Goal: Task Accomplishment & Management: Complete application form

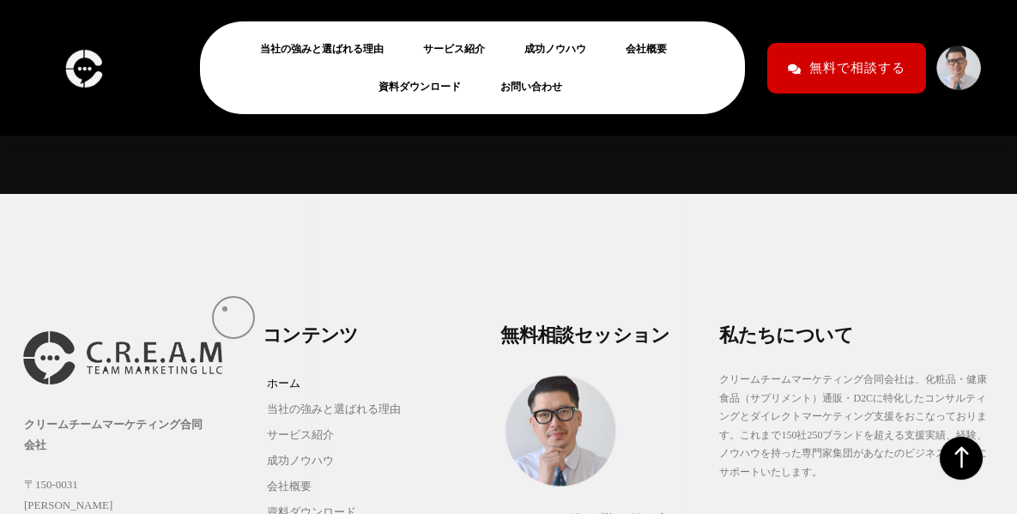
scroll to position [16991, 0]
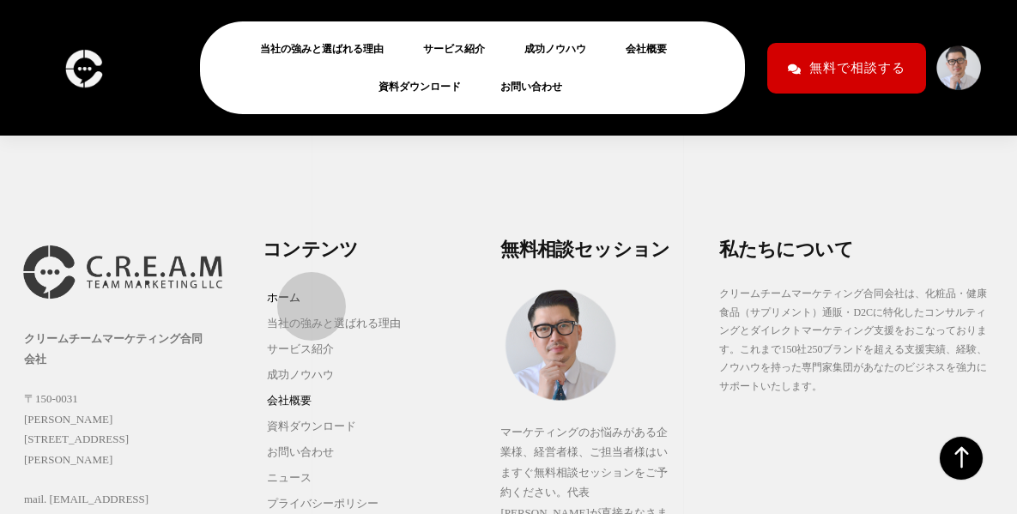
click at [303, 388] on link "会社概要" at bounding box center [334, 401] width 142 height 26
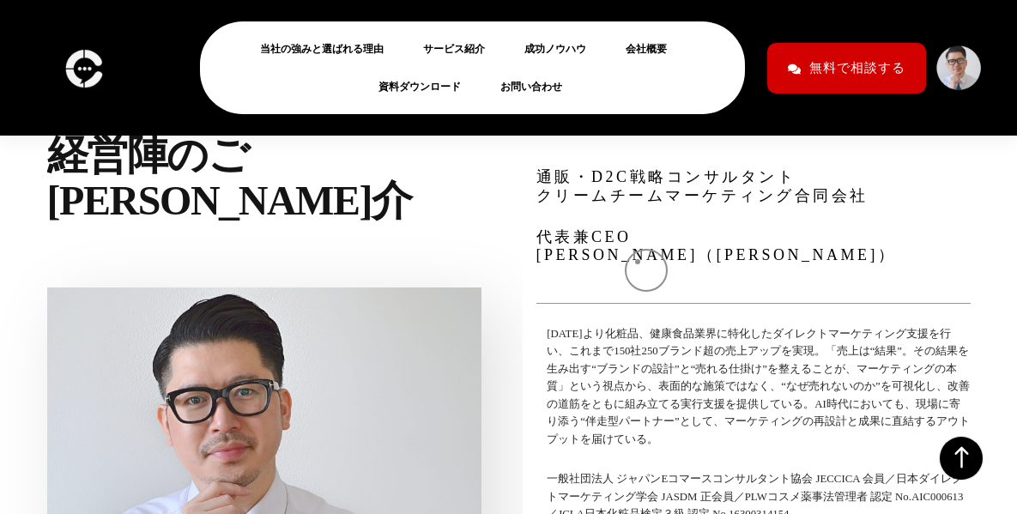
scroll to position [6006, 0]
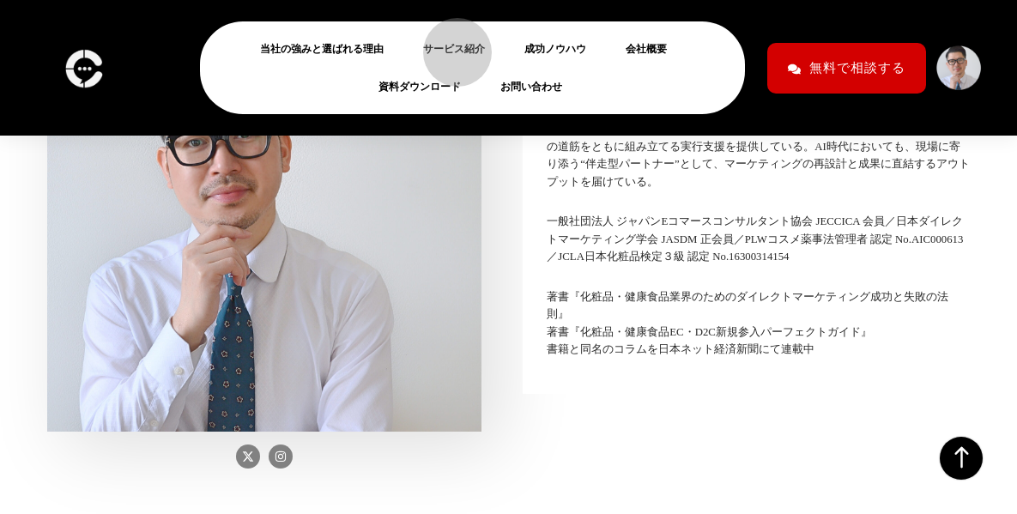
click at [449, 45] on link "サービス紹介" at bounding box center [460, 49] width 75 height 21
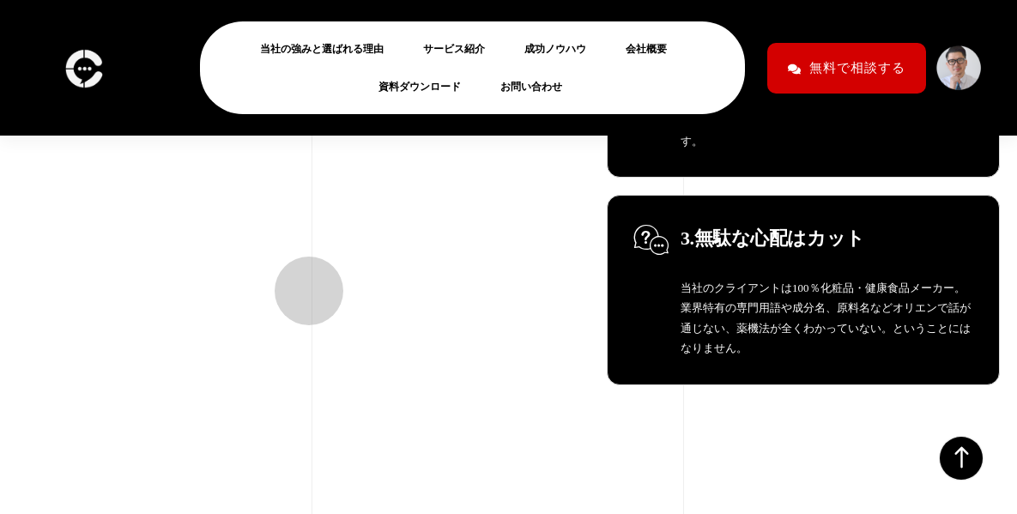
scroll to position [8579, 0]
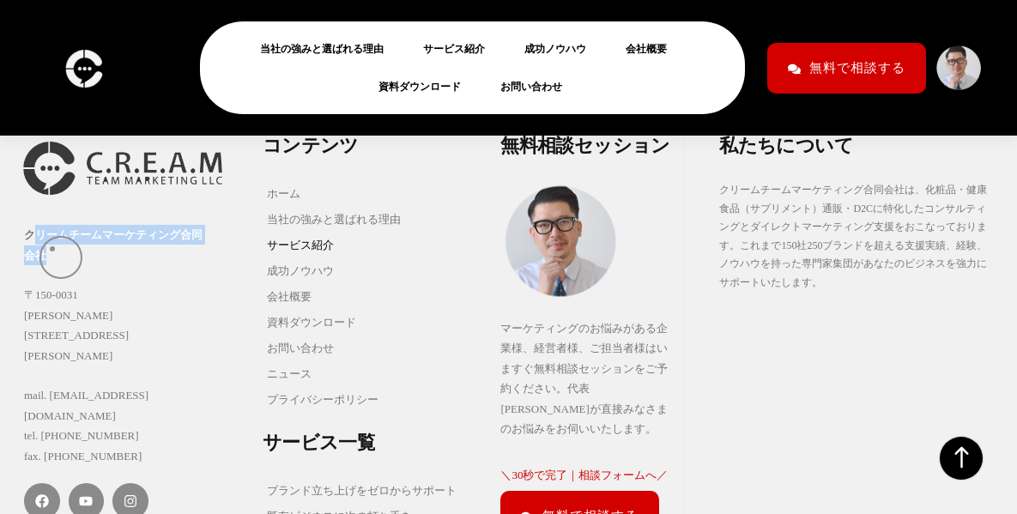
drag, startPoint x: 33, startPoint y: 245, endPoint x: 57, endPoint y: 256, distance: 26.9
click at [57, 256] on div "クリームチームマーケティング合同会社 〒150-0031 東京都渋谷区桜丘町15-14 フジビル40 7F mail. info@creamteam.jp t…" at bounding box center [134, 345] width 221 height 241
drag, startPoint x: 27, startPoint y: 240, endPoint x: 47, endPoint y: 263, distance: 30.4
click at [47, 263] on div "クリームチームマーケティング合同会社 〒150-0031 東京都渋谷区桜丘町15-14 フジビル40 7F mail. info@creamteam.jp t…" at bounding box center [134, 345] width 221 height 241
copy strong "クリームチームマーケティング合同会社"
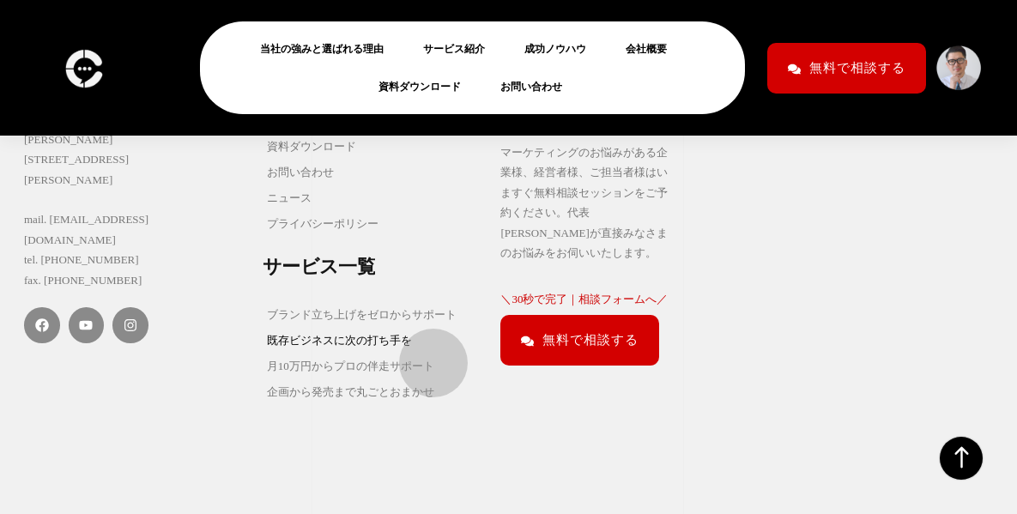
scroll to position [8669, 0]
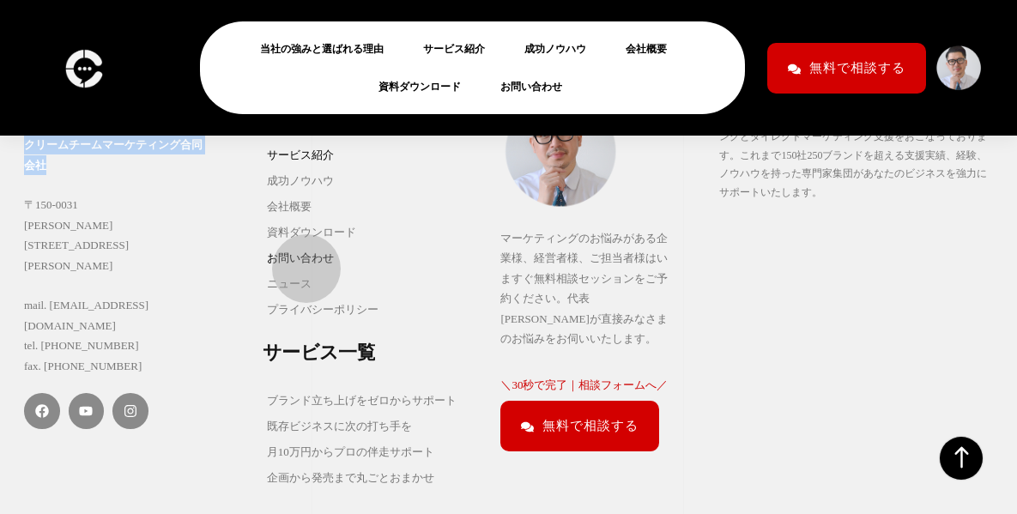
click at [298, 263] on link "お問い合わせ" at bounding box center [334, 258] width 142 height 26
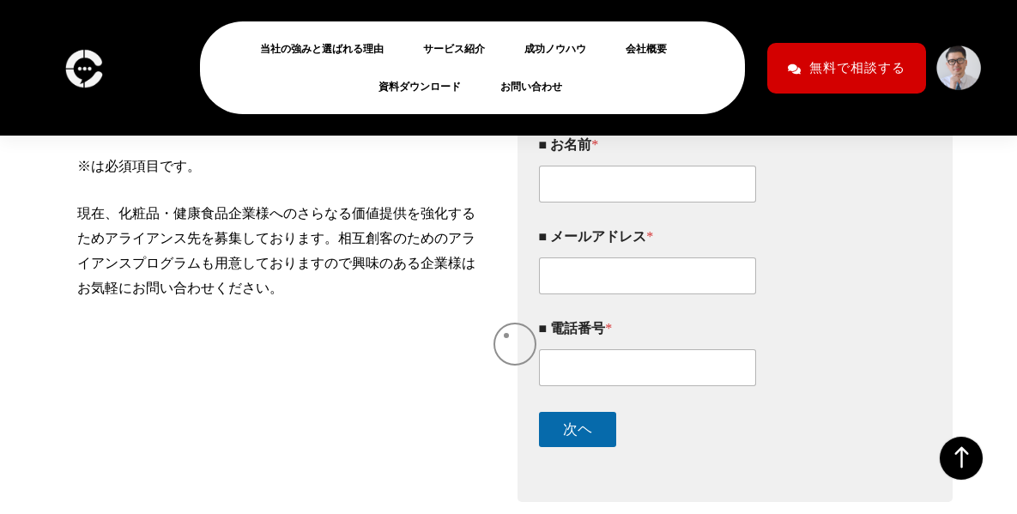
scroll to position [257, 0]
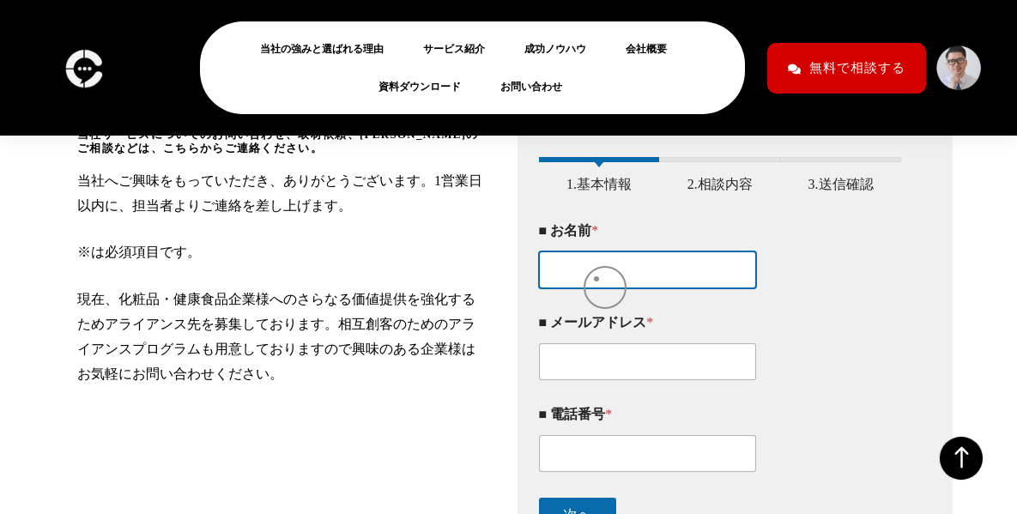
click at [597, 276] on input "■ お名前 *" at bounding box center [648, 269] width 218 height 37
type input "株式会社DGフィナンシャルテクノロジー　国本香菜"
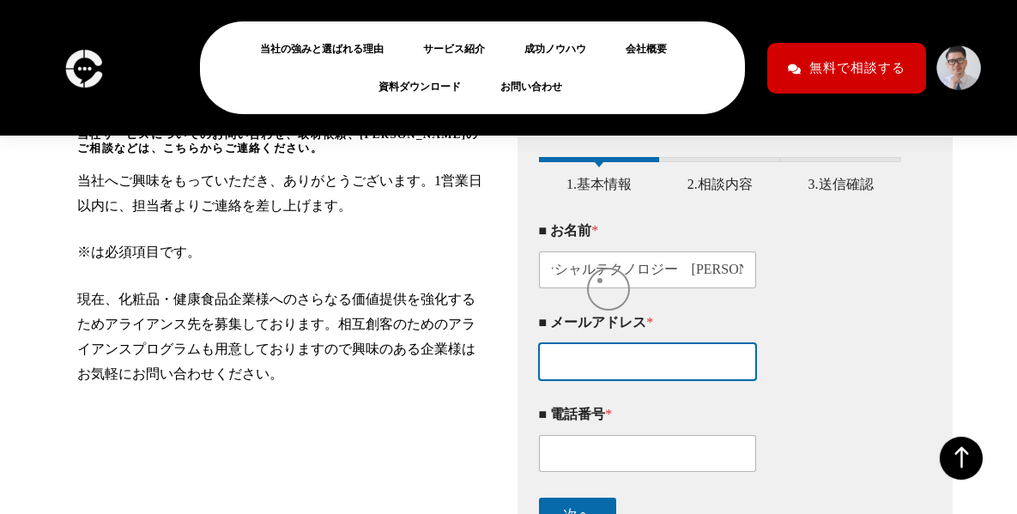
scroll to position [0, 0]
type input "kana-kunimoto@dgft.jp"
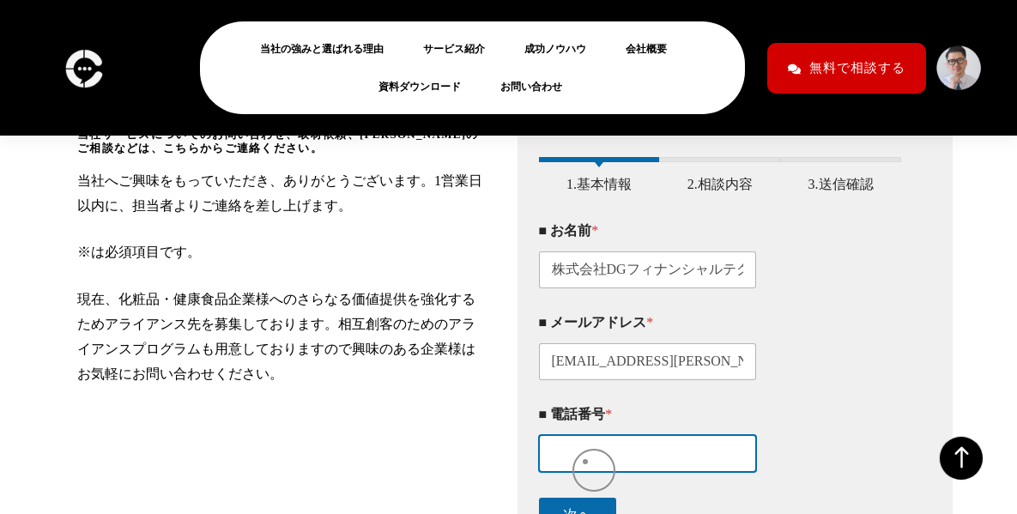
click at [585, 462] on input "■ 電話番号 *" at bounding box center [648, 453] width 218 height 37
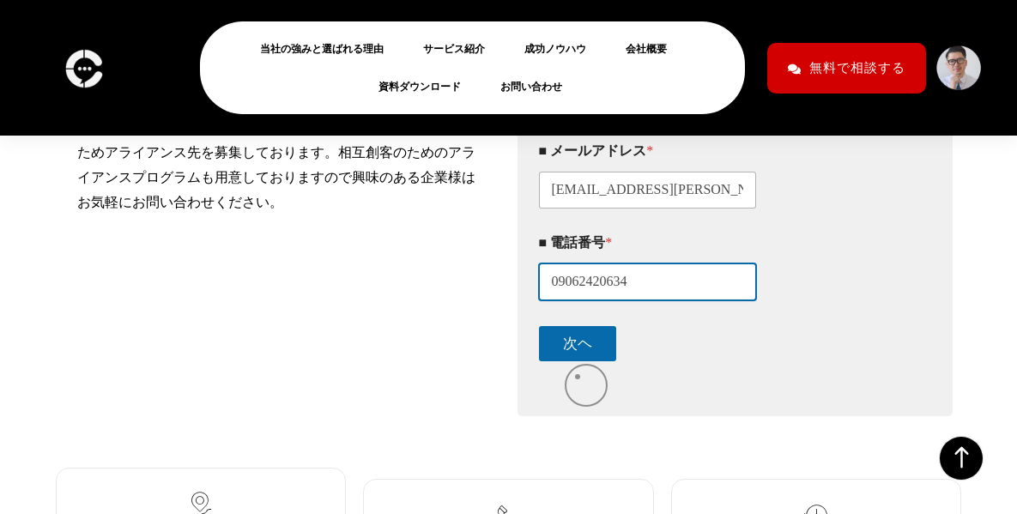
type input "09062420634"
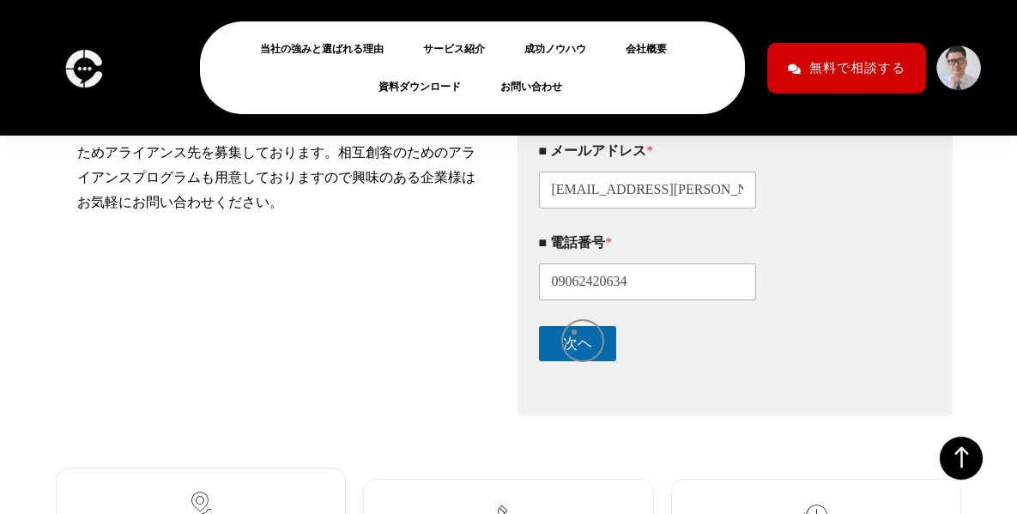
click at [574, 332] on div "次ヘ" at bounding box center [720, 343] width 363 height 61
click at [574, 343] on button "次ヘ" at bounding box center [577, 343] width 77 height 35
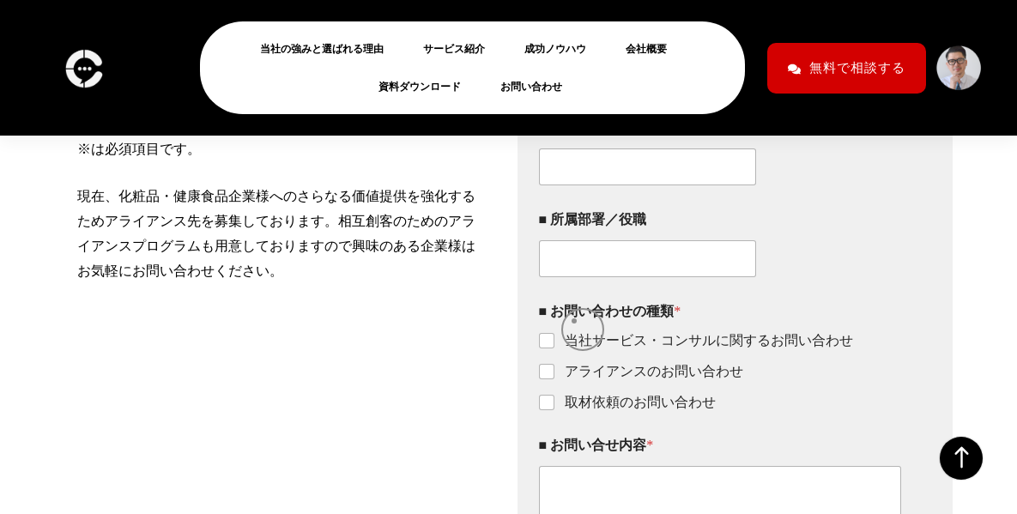
scroll to position [357, 0]
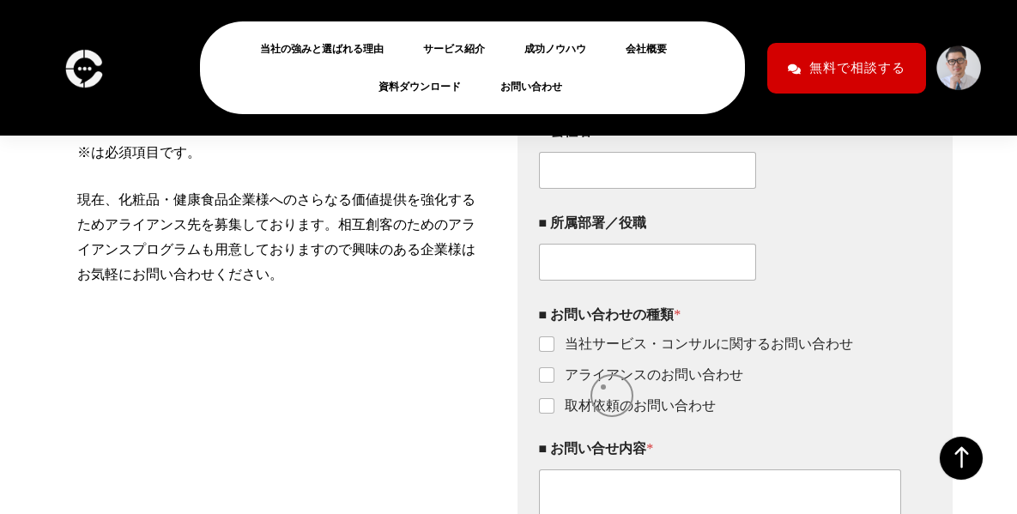
click at [603, 384] on label "アライアンスのお問い合わせ" at bounding box center [648, 375] width 189 height 18
click at [554, 383] on input "アライアンスのお問い合わせ" at bounding box center [548, 376] width 14 height 14
checkbox input "true"
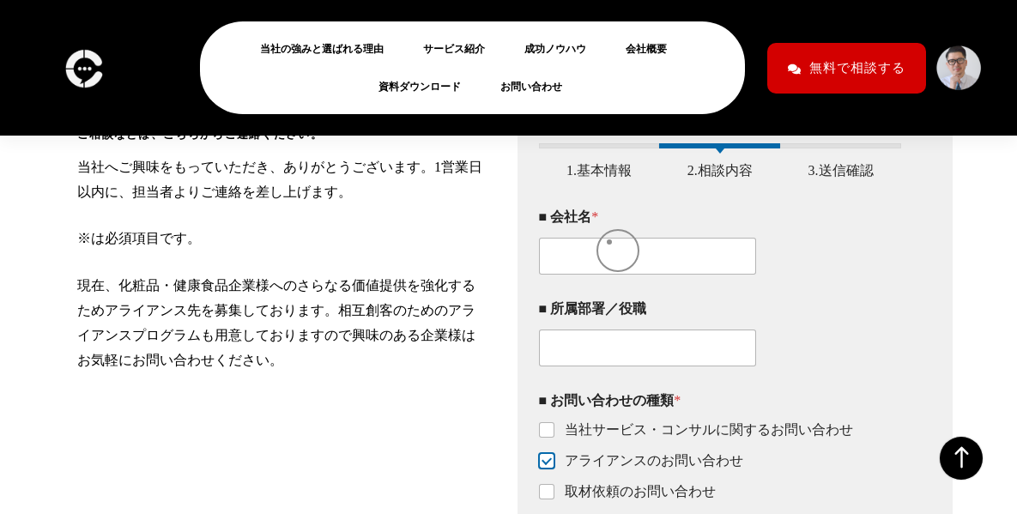
click at [609, 242] on div "■ 会社名 *" at bounding box center [720, 242] width 363 height 92
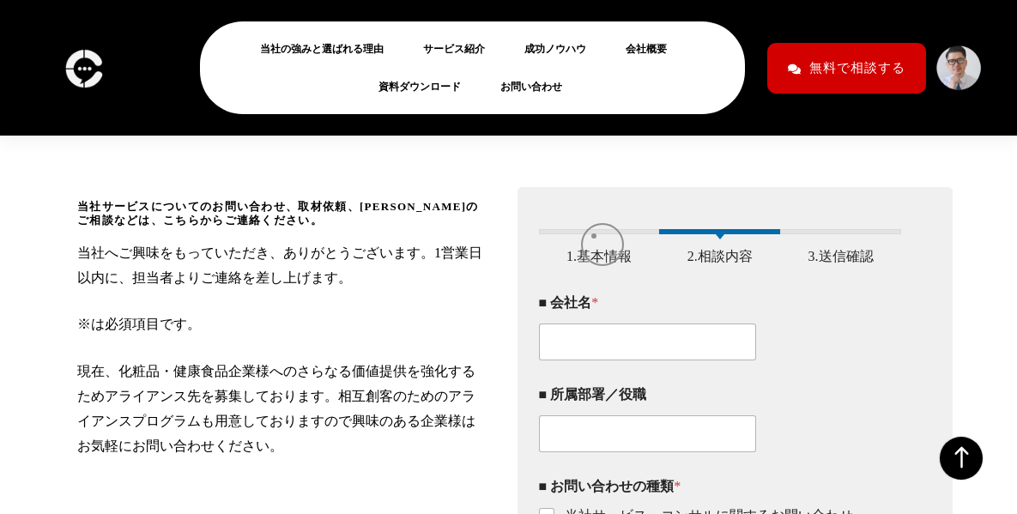
click at [595, 239] on span at bounding box center [599, 235] width 9 height 5
click at [598, 257] on span "1.基本情報" at bounding box center [598, 256] width 91 height 16
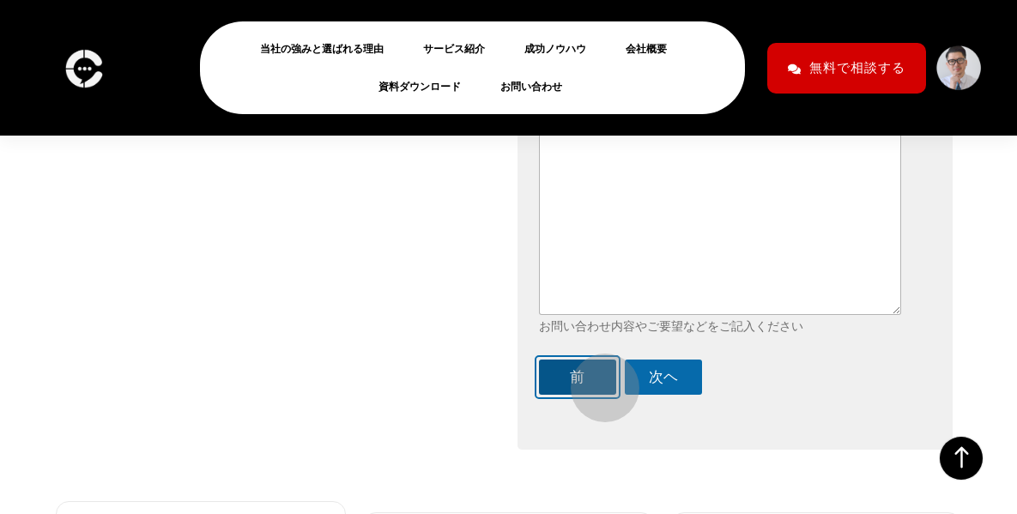
click at [595, 378] on button "前" at bounding box center [577, 376] width 77 height 35
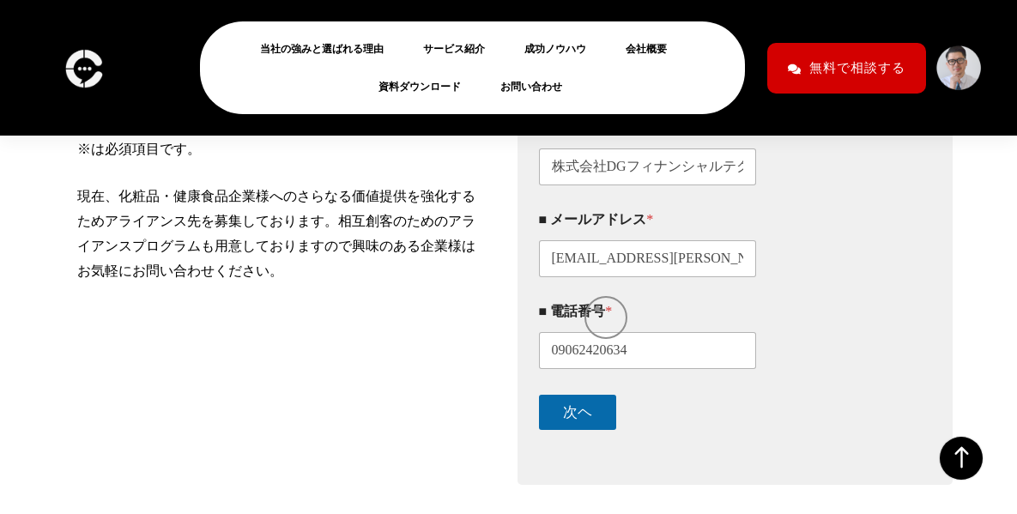
scroll to position [357, 0]
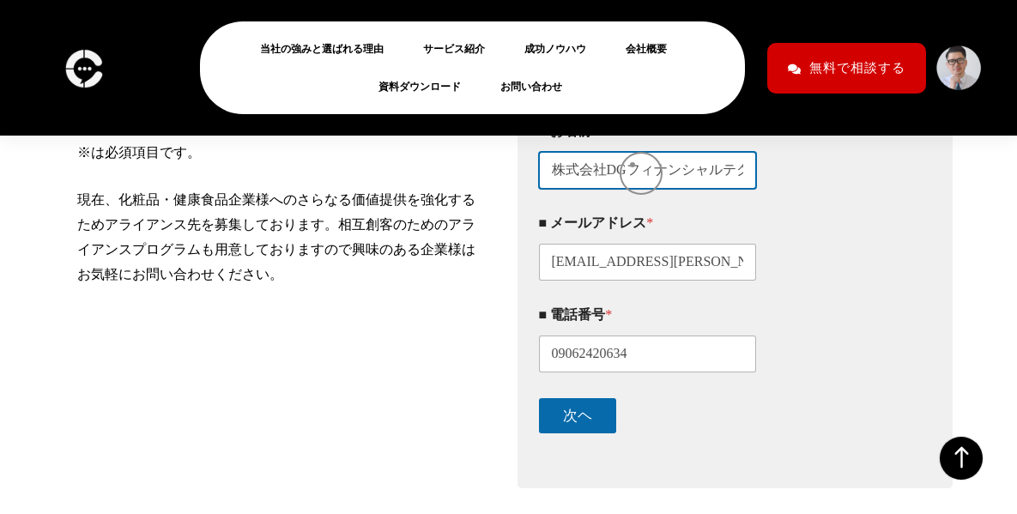
click at [639, 166] on input "株式会社DGフィナンシャルテクノロジー　国本香菜" at bounding box center [648, 170] width 218 height 37
click at [635, 179] on input "株式会社DGフィナンシャルテクノロジー　国本香菜" at bounding box center [648, 170] width 218 height 37
type input "k"
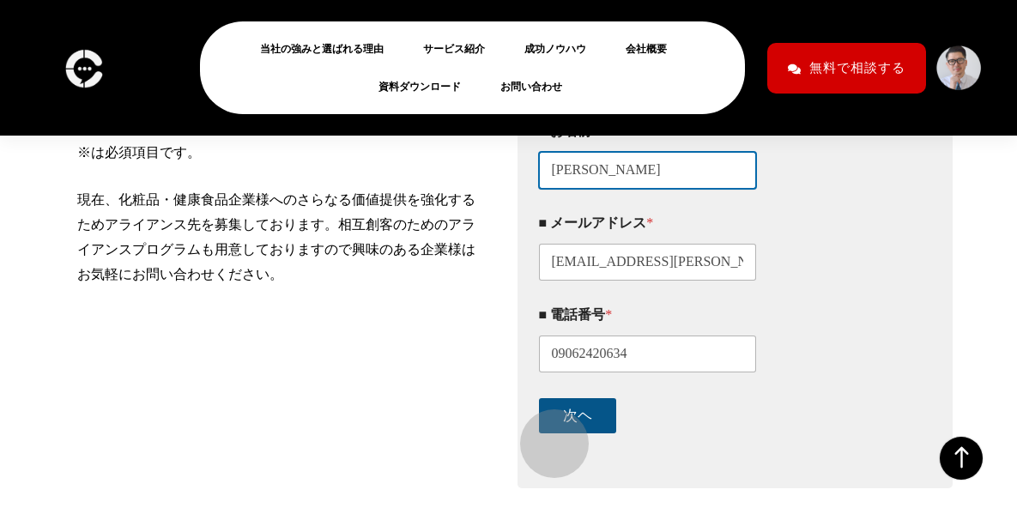
type input "国本香菜"
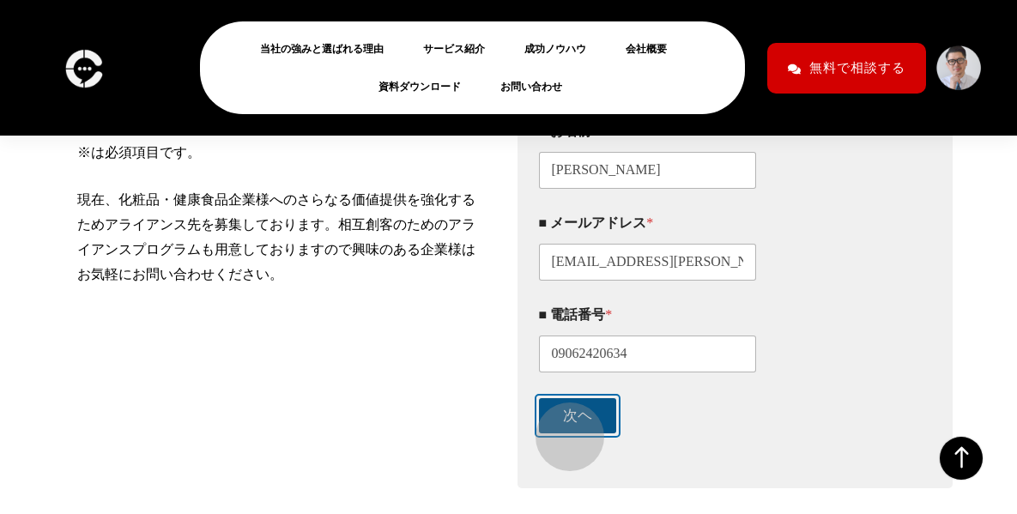
click at [561, 428] on button "次ヘ" at bounding box center [577, 415] width 77 height 35
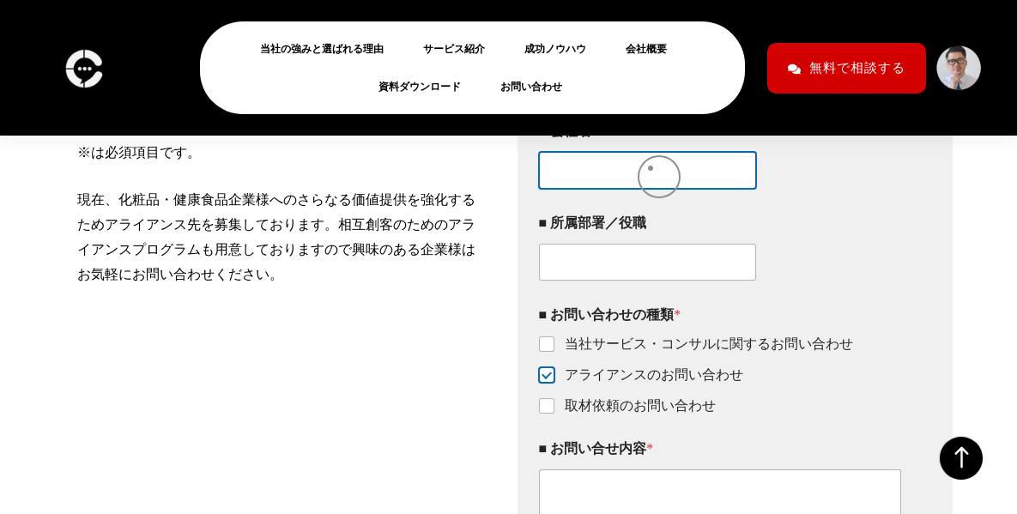
click at [650, 168] on input "■ 会社名 *" at bounding box center [648, 170] width 218 height 37
type input "株式会社DGフィナンシャルテクノロジー"
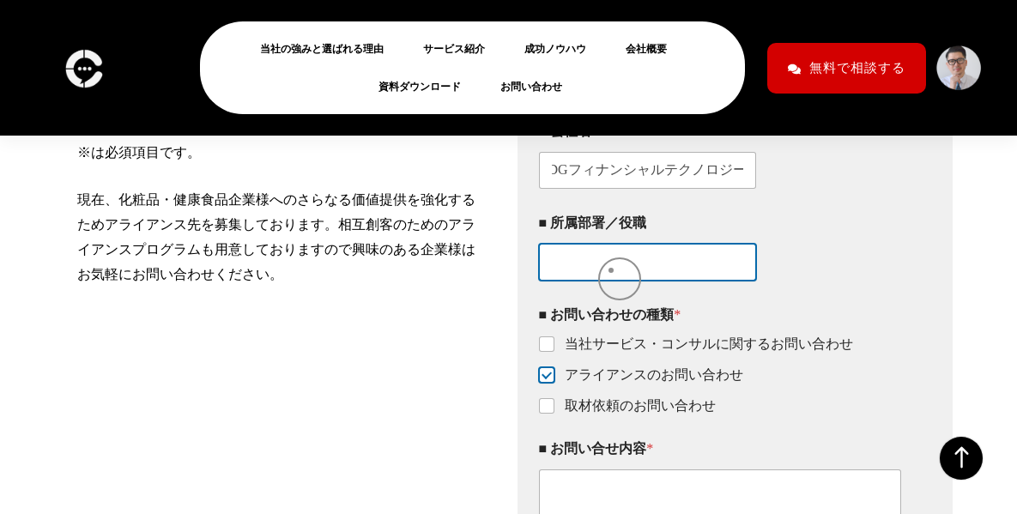
click at [611, 270] on input "■ 所属部署／役職" at bounding box center [648, 262] width 218 height 37
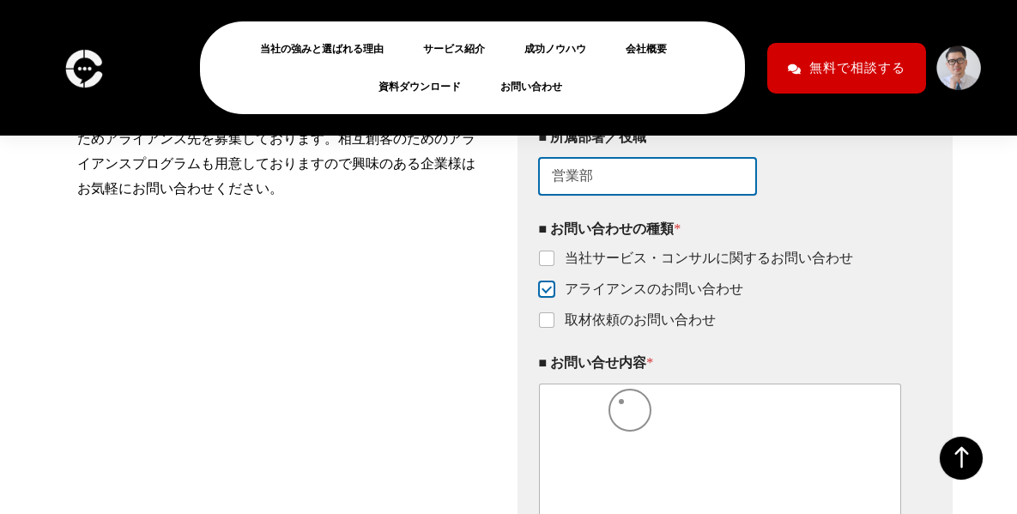
type input "営業部"
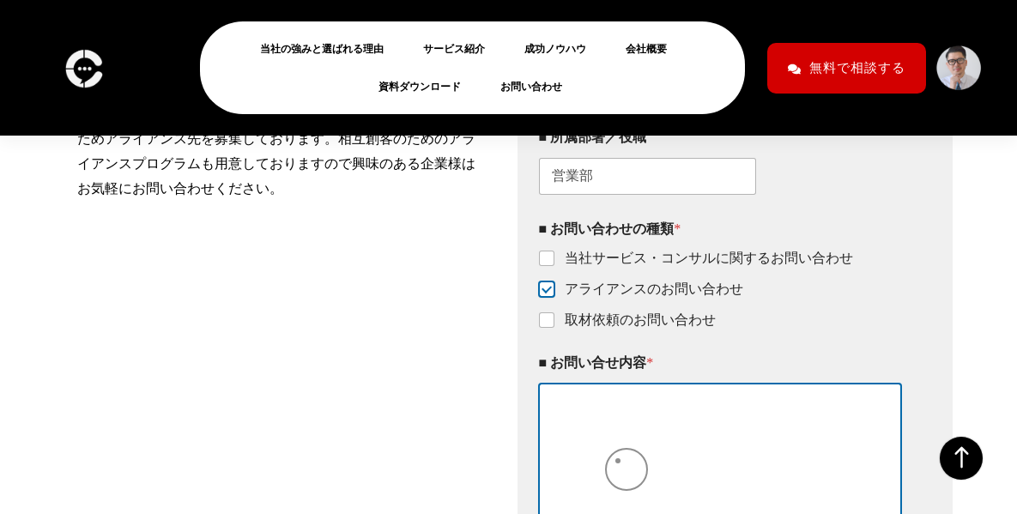
click at [618, 461] on textarea "■ お問い合せ内容 *" at bounding box center [720, 477] width 363 height 188
click at [607, 454] on textarea "■ お問い合せ内容 *" at bounding box center [720, 477] width 363 height 188
paste textarea "突然の連絡大変失礼いたします。 決済代行会社の(株)DGフィナンシャルテクノロジーの国本と申します。 当社はデジタルガレージのグループ会社で主に決済サービスを…"
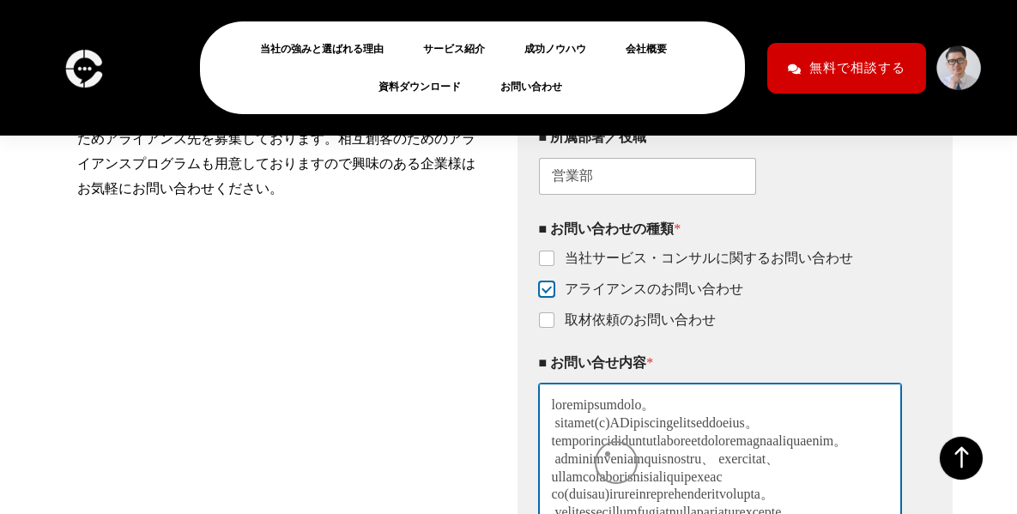
scroll to position [236, 0]
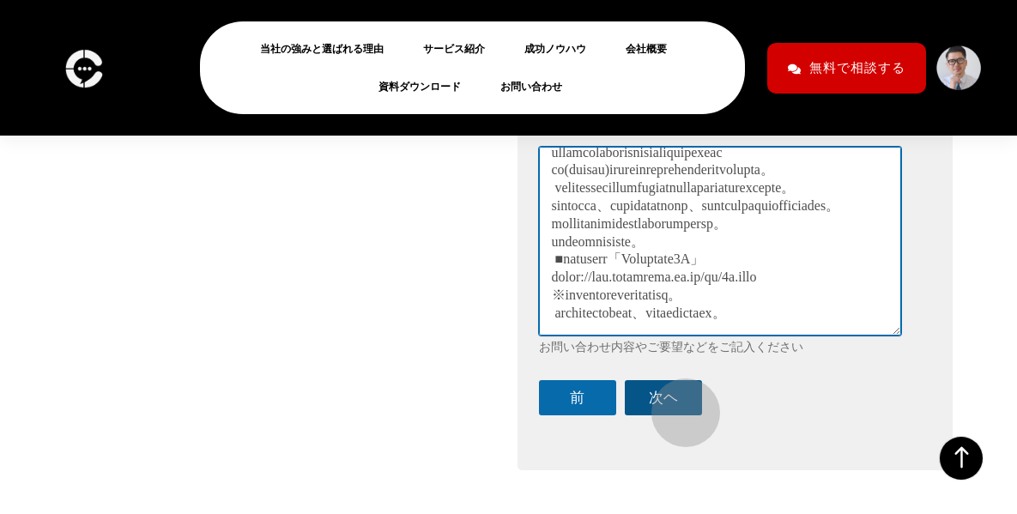
type textarea "突然の連絡大変失礼いたします。 決済代行会社の(株)DGフィナンシャルテクノロジーの国本と申します。 当社はデジタルガレージのグループ会社で主に決済サービスを…"
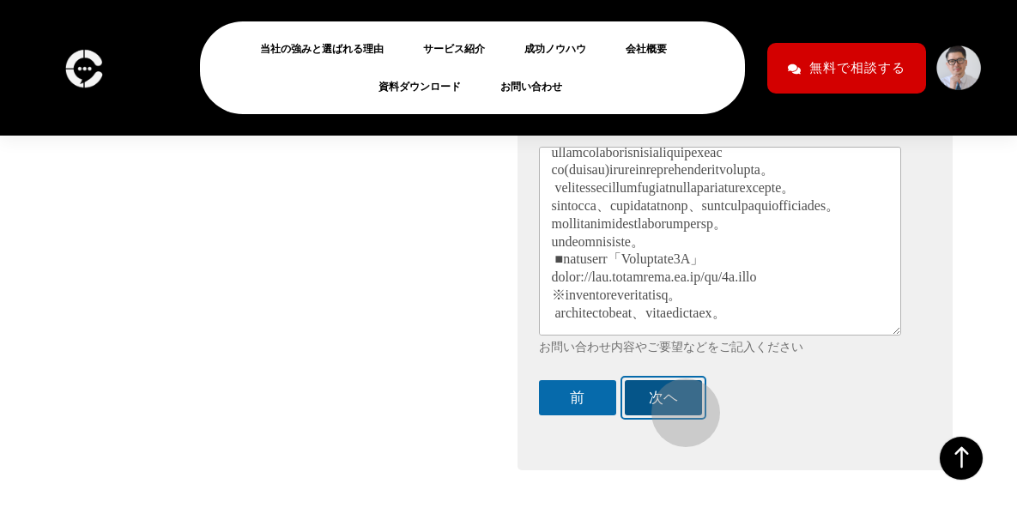
click at [677, 404] on button "次ヘ" at bounding box center [663, 397] width 77 height 35
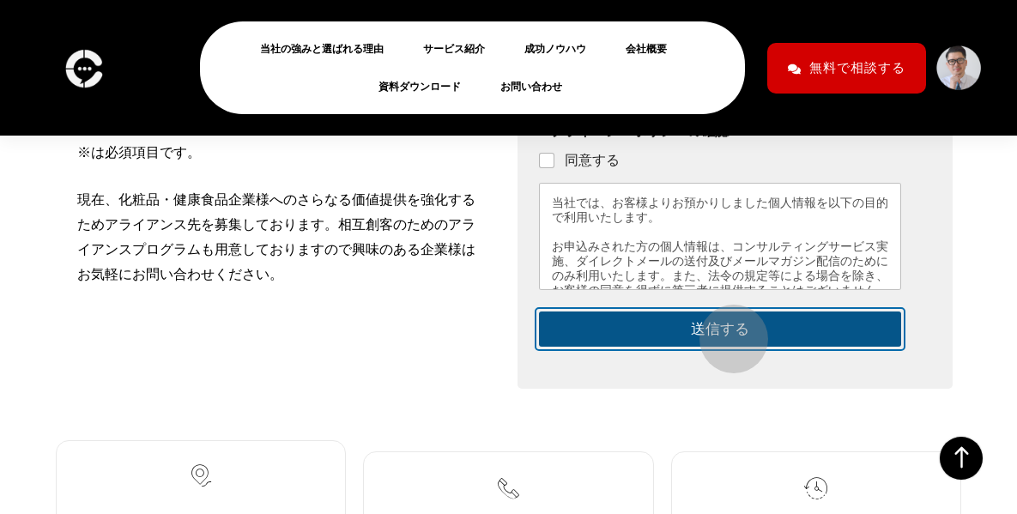
click at [725, 330] on button "送信する" at bounding box center [720, 328] width 363 height 35
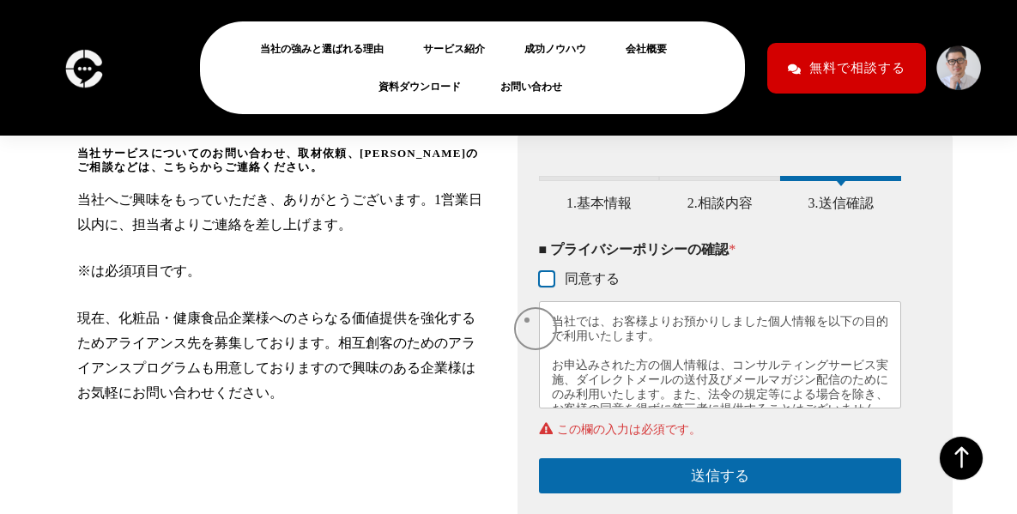
scroll to position [153, 0]
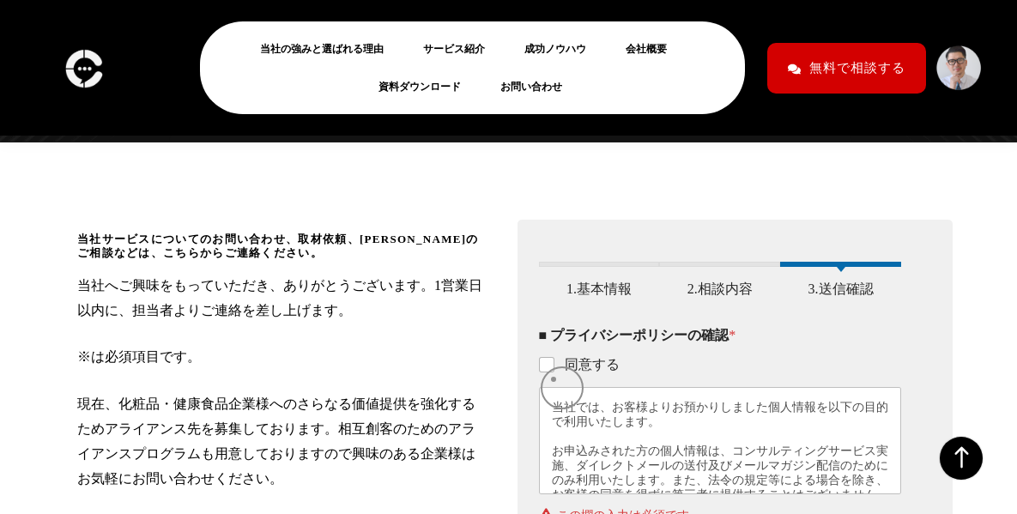
click at [554, 374] on label "同意する" at bounding box center [586, 365] width 65 height 18
click at [553, 372] on input "同意する" at bounding box center [548, 366] width 14 height 14
checkbox input "true"
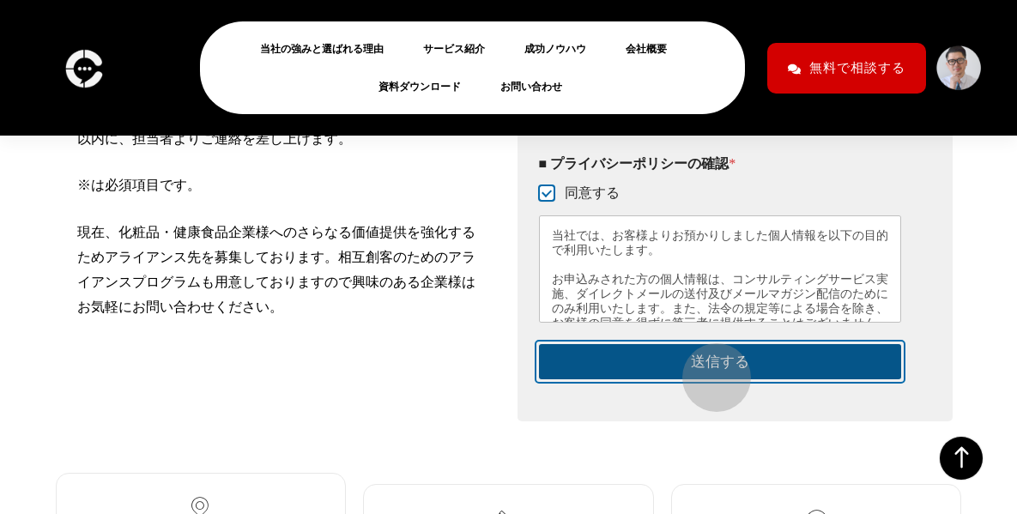
click at [709, 366] on button "送信する" at bounding box center [720, 361] width 363 height 35
